Goal: Task Accomplishment & Management: Use online tool/utility

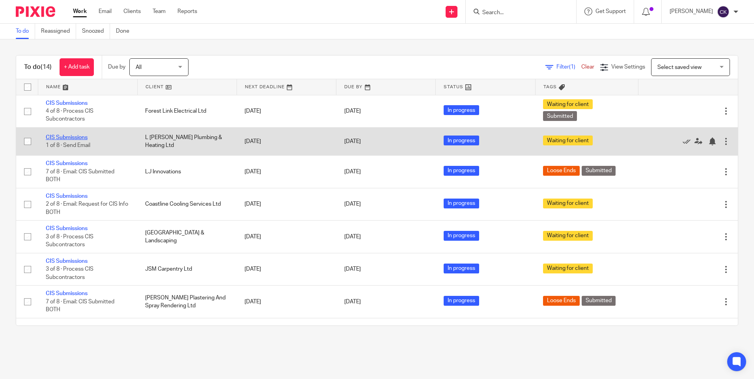
click at [76, 136] on link "CIS Submissions" at bounding box center [67, 138] width 42 height 6
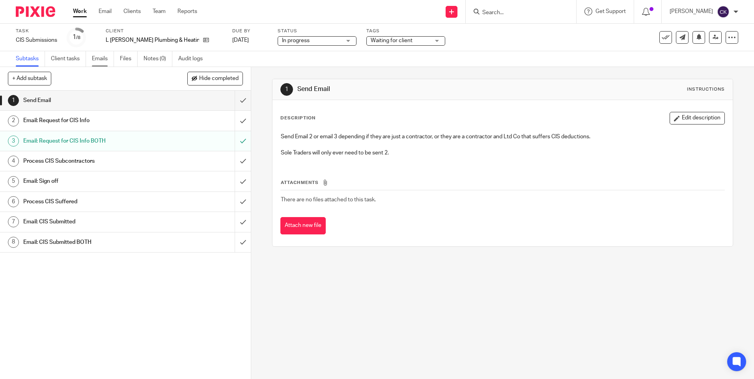
click at [97, 60] on link "Emails" at bounding box center [103, 58] width 22 height 15
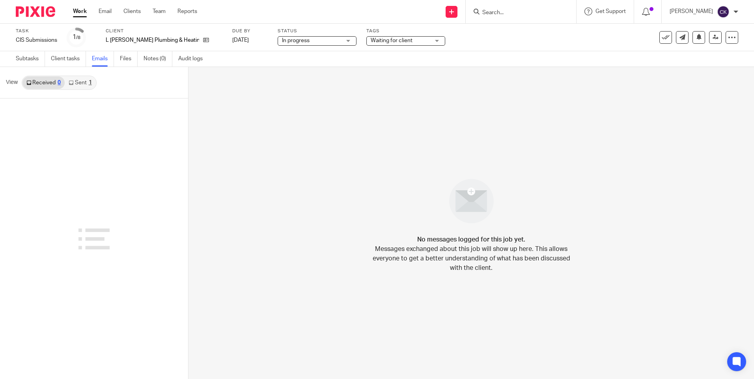
click at [81, 82] on link "Sent 1" at bounding box center [80, 82] width 31 height 13
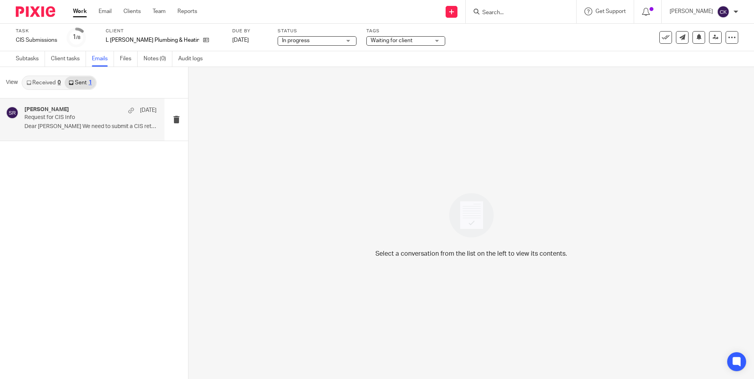
click at [52, 120] on p "Request for CIS Info" at bounding box center [77, 117] width 106 height 7
